Goal: Use online tool/utility: Utilize a website feature to perform a specific function

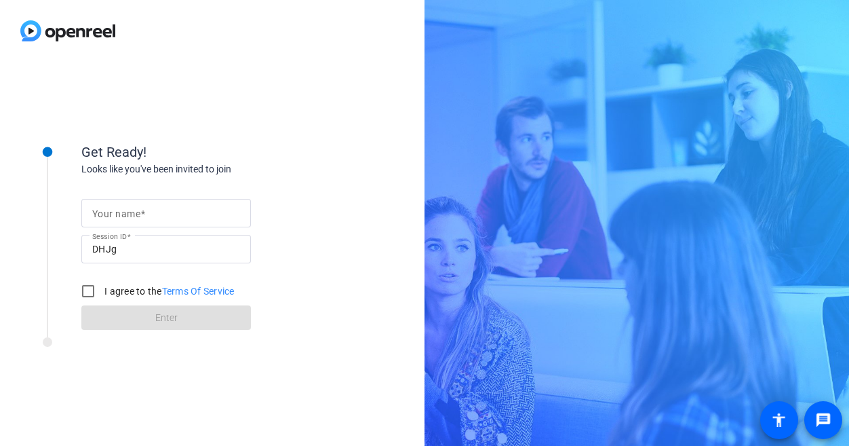
click at [169, 211] on input "Your name" at bounding box center [166, 213] width 148 height 16
type input "[PERSON_NAME]"
click at [98, 287] on input "I agree to the Terms Of Service" at bounding box center [88, 290] width 27 height 27
checkbox input "true"
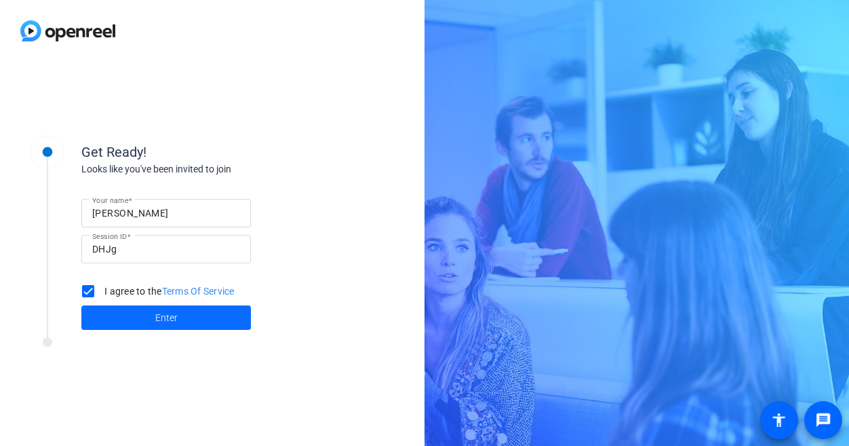
click at [150, 310] on span at bounding box center [166, 317] width 170 height 33
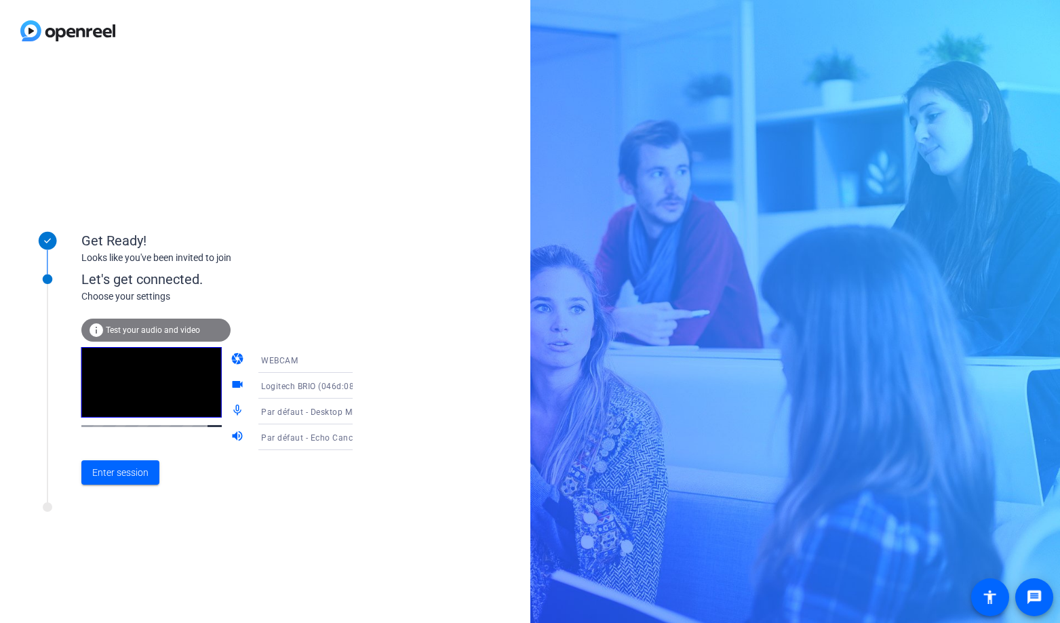
click at [325, 385] on span "Logitech BRIO (046d:085e)" at bounding box center [314, 386] width 106 height 11
click at [325, 385] on div at bounding box center [530, 311] width 1060 height 623
click at [305, 384] on span "Logitech BRIO (046d:085e)" at bounding box center [314, 386] width 106 height 11
click at [300, 387] on div at bounding box center [530, 311] width 1060 height 623
click at [305, 406] on div "Par défaut - Desktop Microphone (RØDE NT-USB+) (19f7:0035)" at bounding box center [311, 412] width 101 height 17
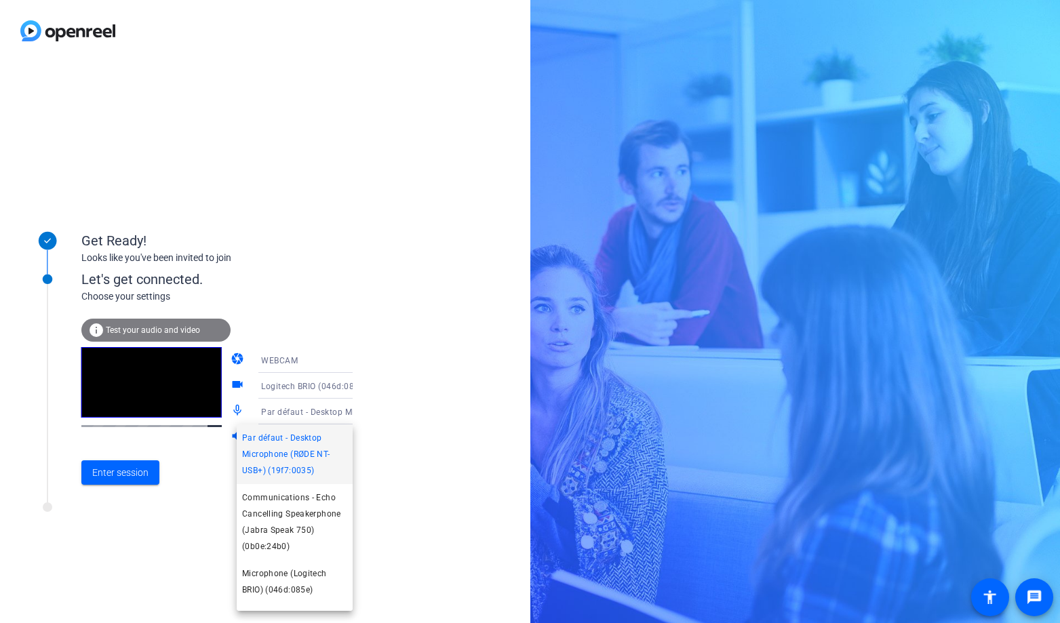
click at [306, 445] on span "Par défaut - Desktop Microphone (RØDE NT-USB+) (19f7:0035)" at bounding box center [294, 454] width 105 height 49
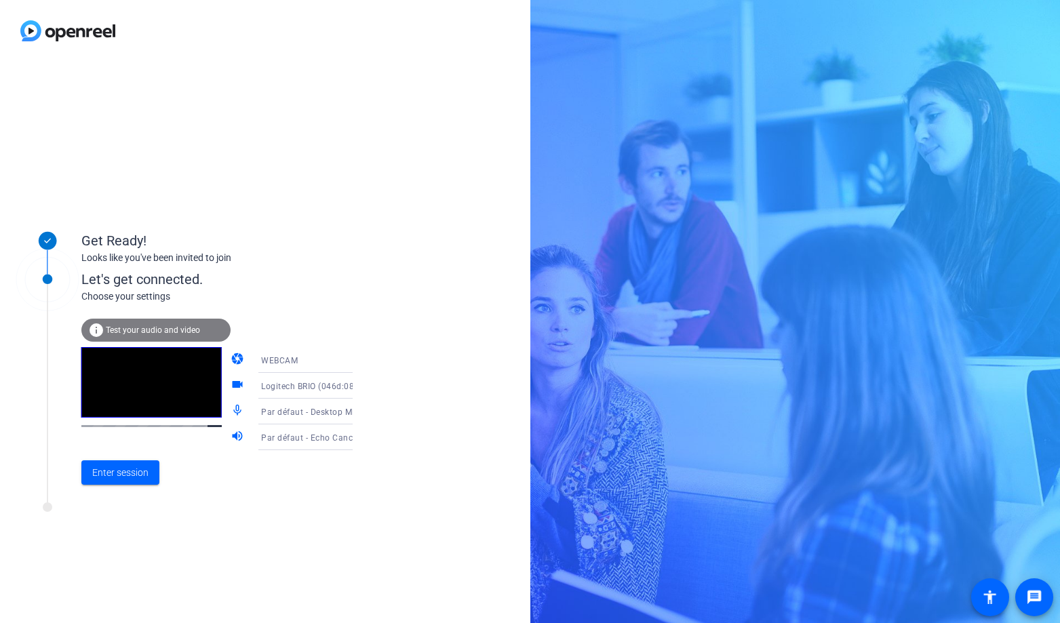
click at [305, 440] on span "Par défaut - Echo Cancelling Speakerphone (Jabra Speak 750) (0b0e:24b0)" at bounding box center [410, 437] width 299 height 11
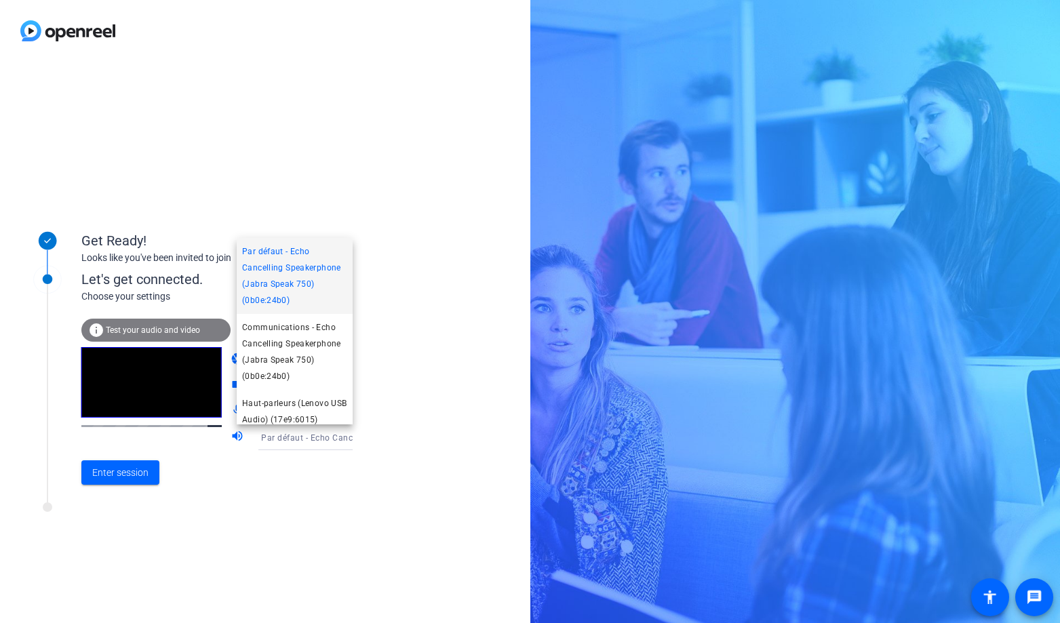
click at [302, 299] on span "Par défaut - Echo Cancelling Speakerphone (Jabra Speak 750) (0b0e:24b0)" at bounding box center [294, 276] width 105 height 65
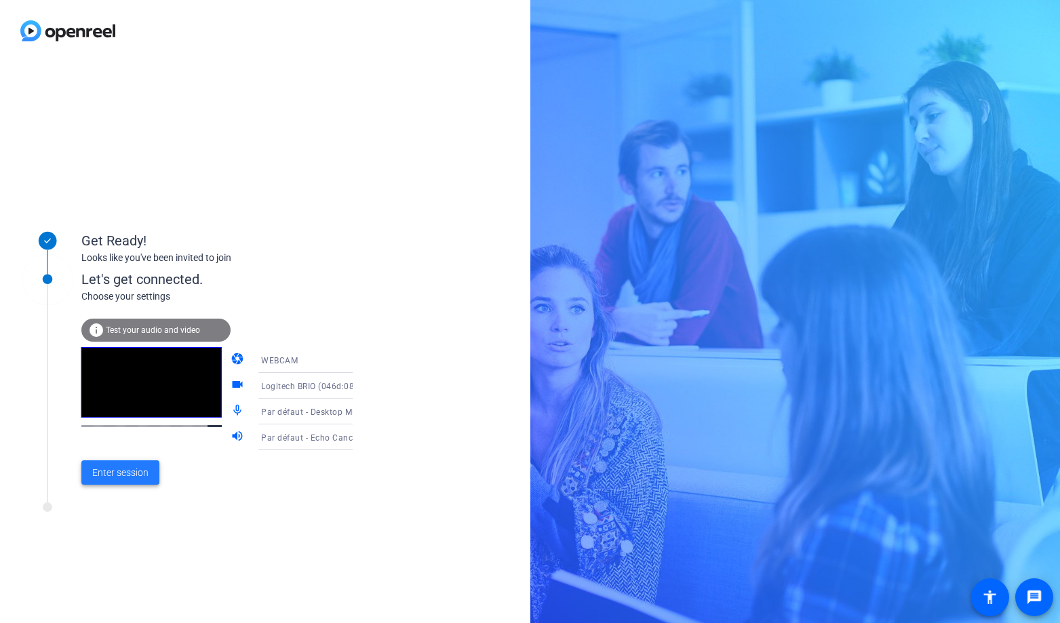
click at [144, 445] on span "Enter session" at bounding box center [120, 473] width 56 height 14
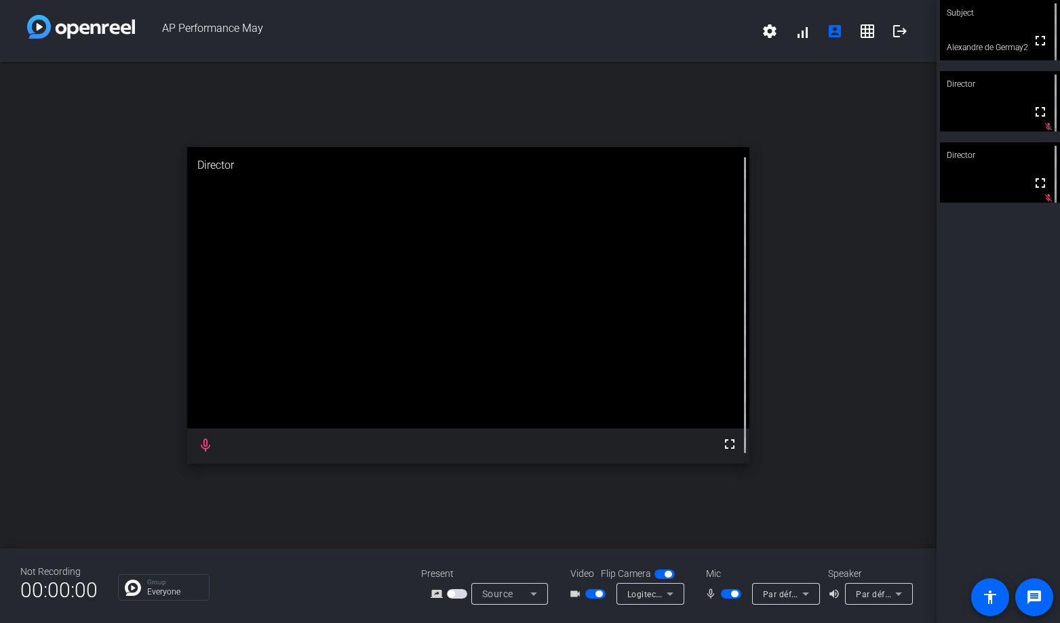
click at [734, 445] on span "button" at bounding box center [731, 593] width 20 height 9
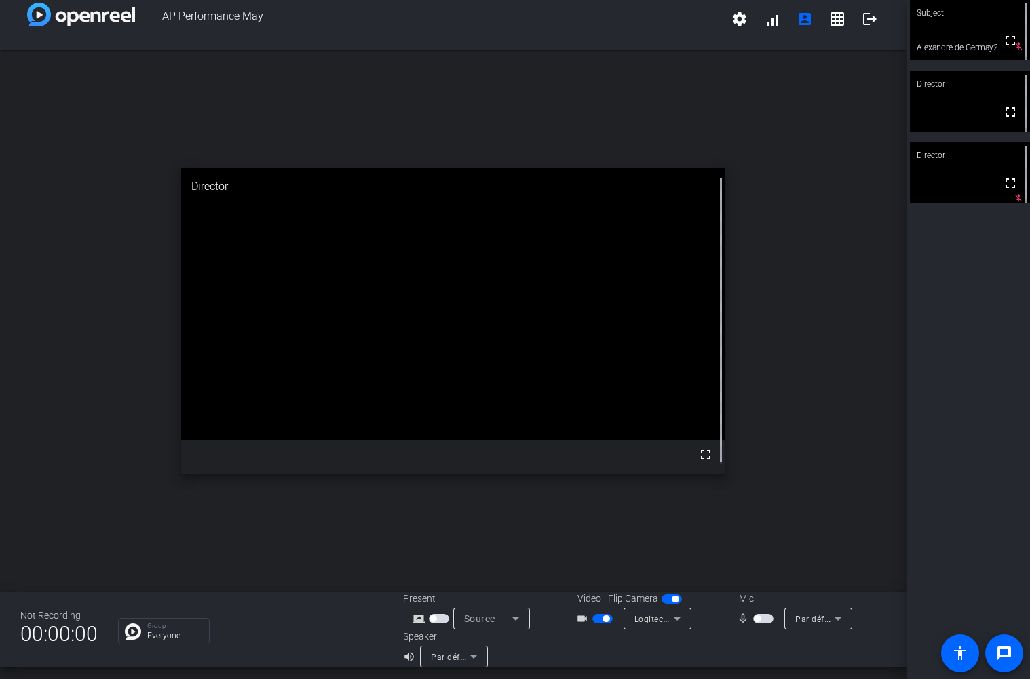
scroll to position [16, 0]
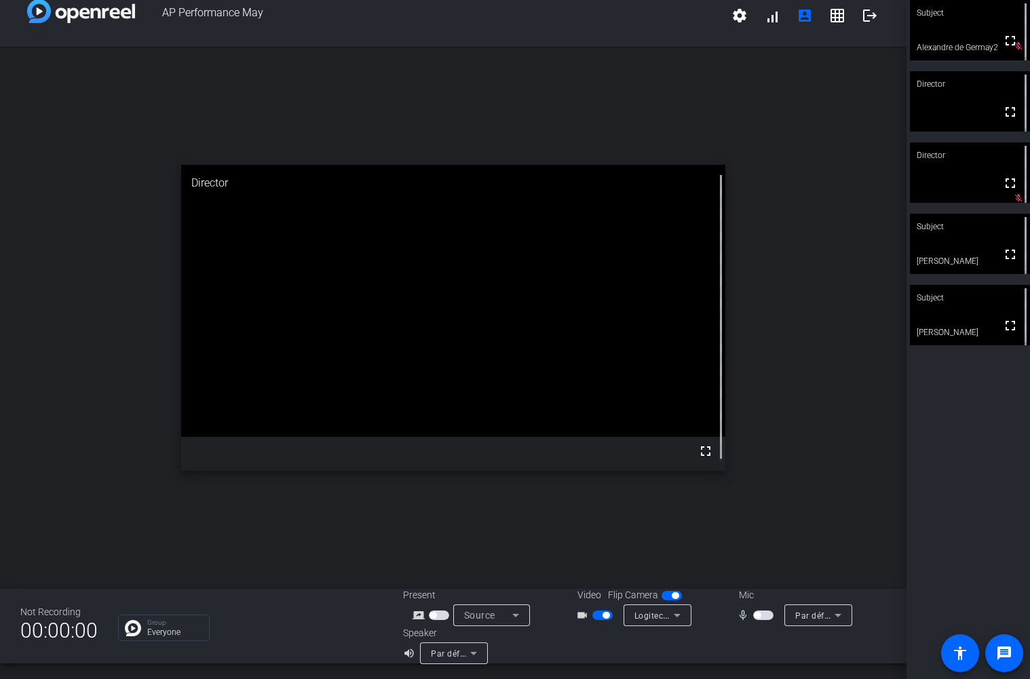
click at [755, 445] on span "button" at bounding box center [757, 615] width 7 height 7
